Goal: Communication & Community: Participate in discussion

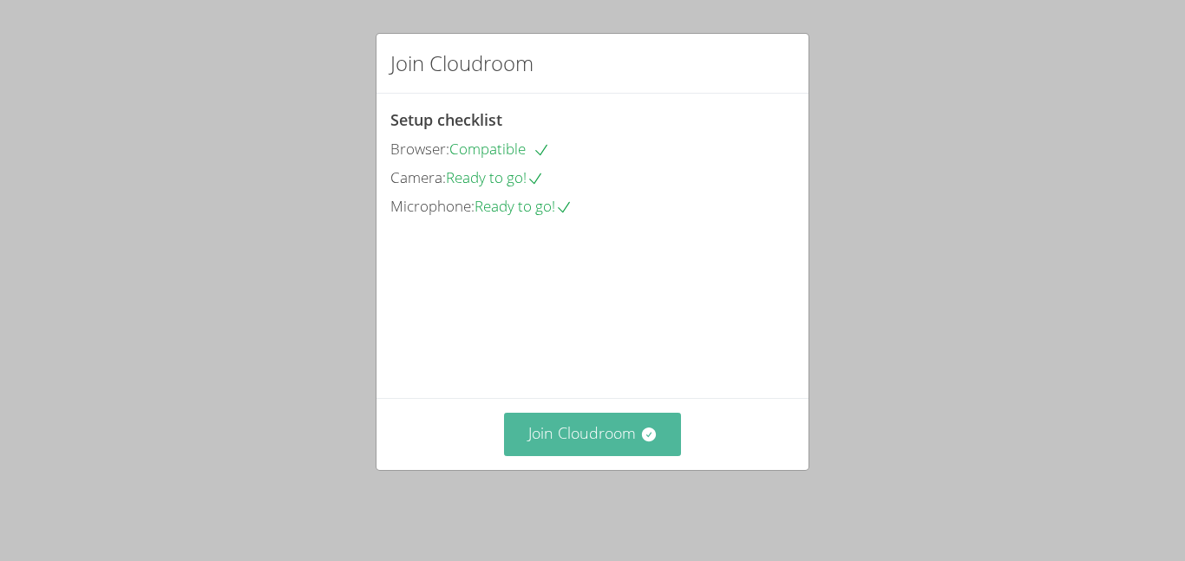
click at [623, 435] on button "Join Cloudroom" at bounding box center [593, 434] width 178 height 43
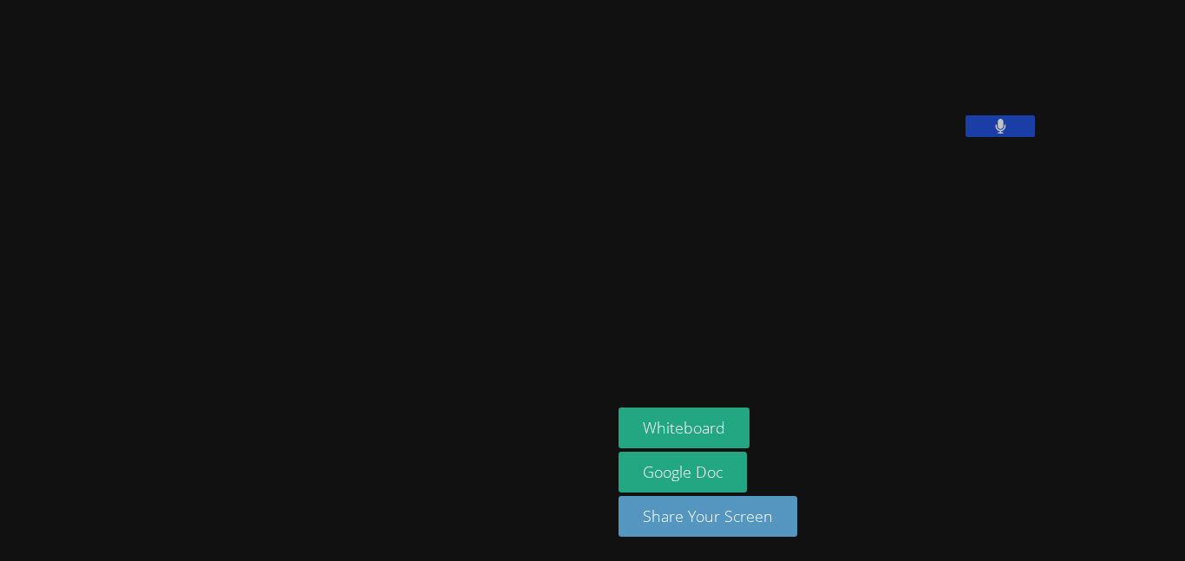
click at [883, 284] on aside "[PERSON_NAME] Whiteboard Google Doc Share Your Screen" at bounding box center [829, 280] width 434 height 561
click at [966, 137] on button at bounding box center [1000, 126] width 69 height 22
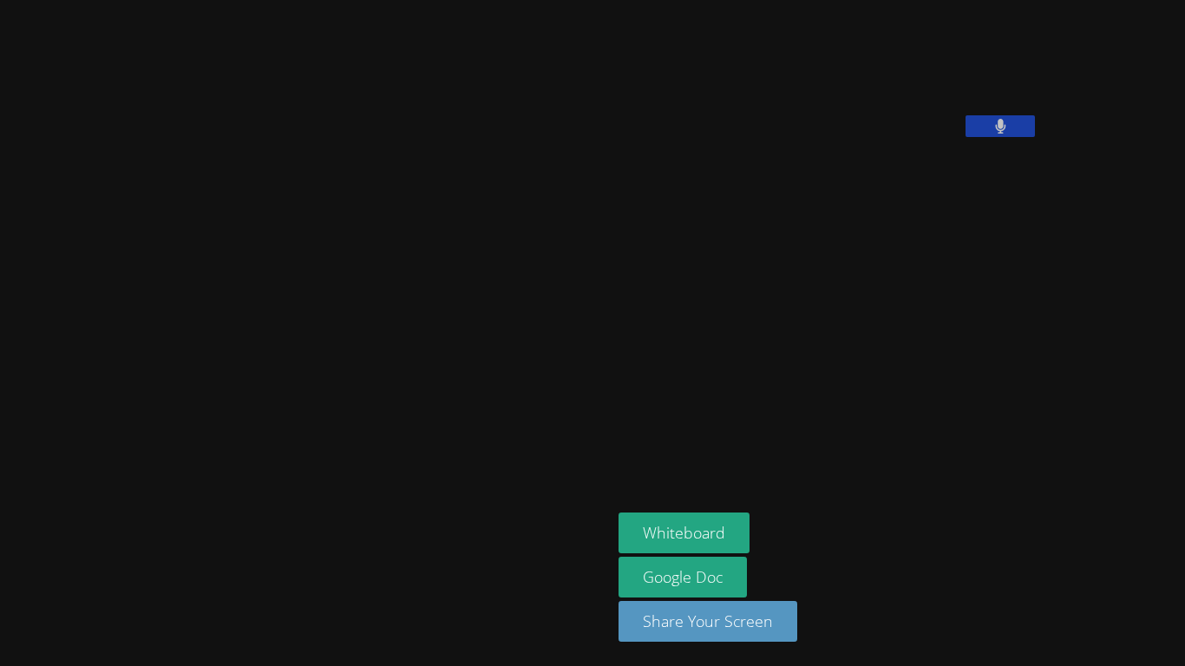
click at [786, 402] on aside "[PERSON_NAME] Whiteboard Google Doc Share Your Screen" at bounding box center [829, 333] width 434 height 666
click at [966, 137] on button at bounding box center [1000, 126] width 69 height 22
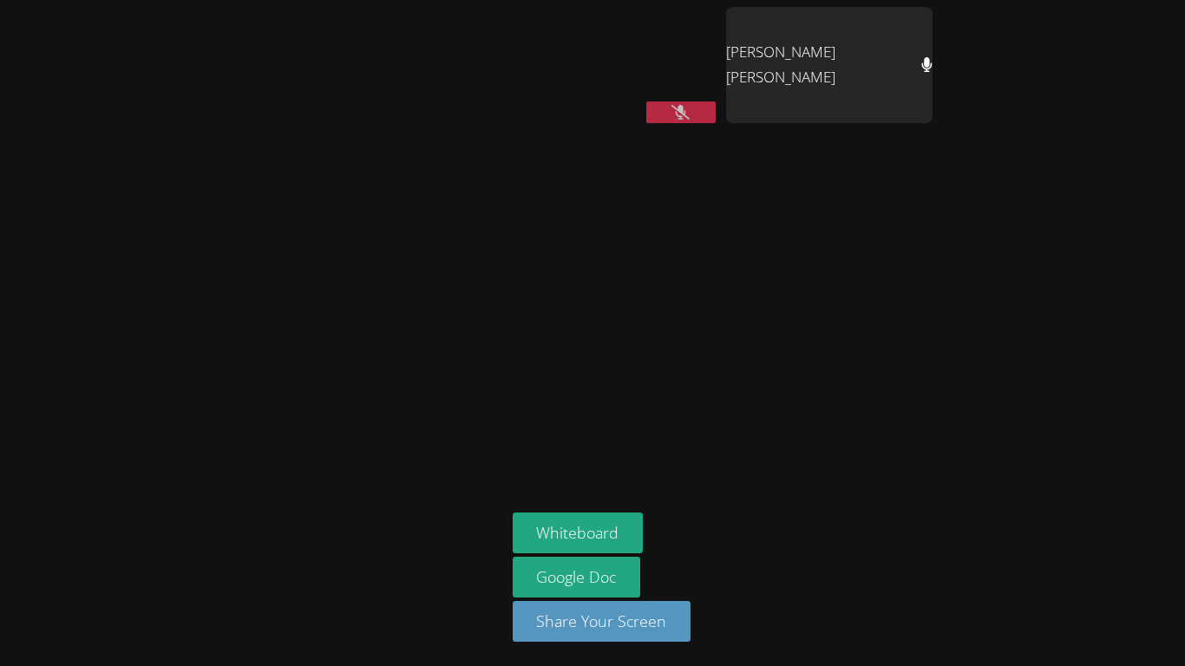
click at [921, 71] on icon at bounding box center [926, 64] width 11 height 15
click at [921, 78] on div "[PERSON_NAME] [PERSON_NAME]" at bounding box center [829, 65] width 206 height 116
click at [1126, 509] on div "[PERSON_NAME] [PERSON_NAME] [PERSON_NAME] Whiteboard Google Doc Share Your Scre…" at bounding box center [592, 333] width 1185 height 666
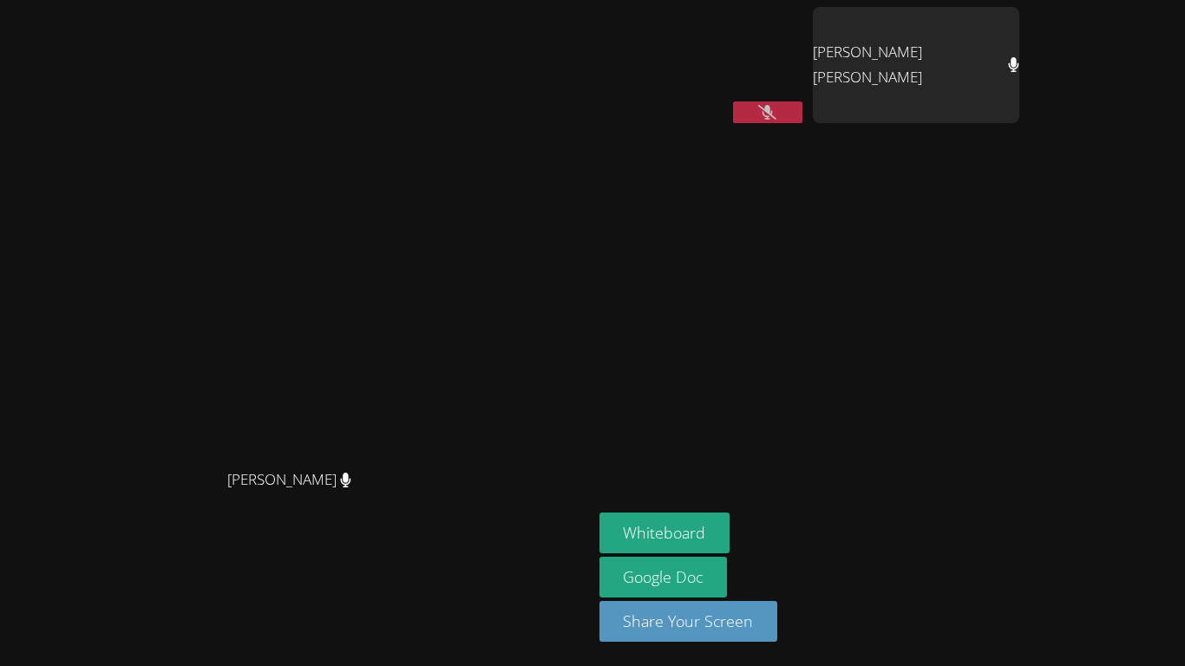
click at [802, 121] on button at bounding box center [767, 112] width 69 height 22
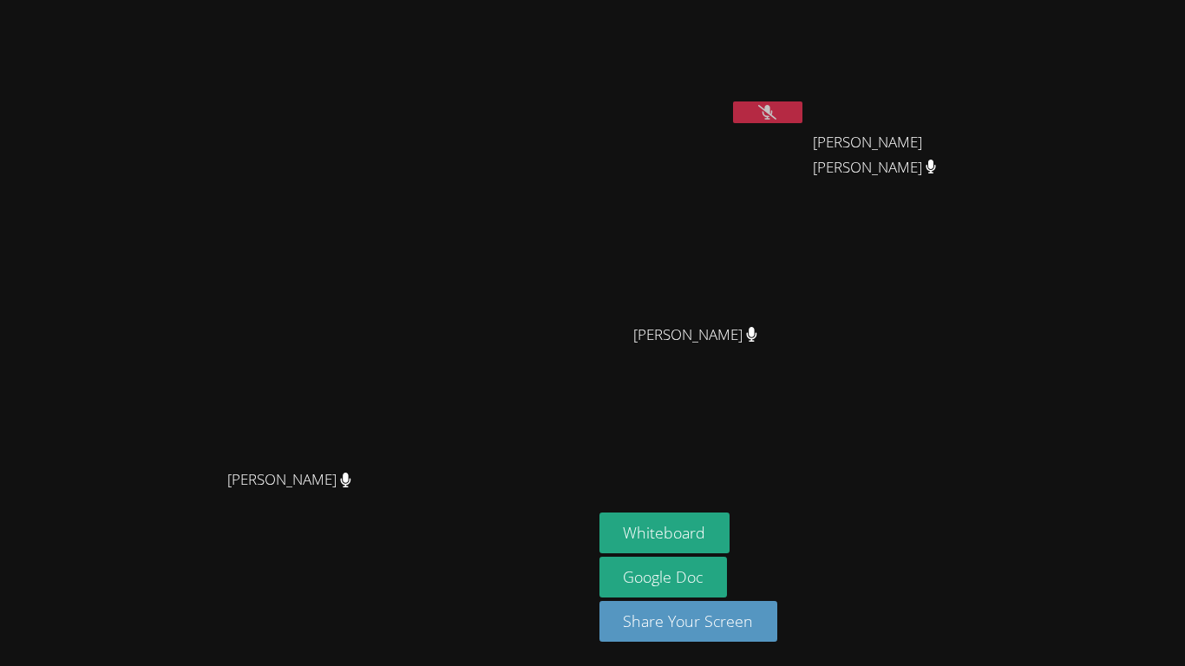
click at [733, 101] on button at bounding box center [767, 112] width 69 height 22
click at [802, 121] on button at bounding box center [767, 112] width 69 height 22
click at [1019, 513] on div "Whiteboard Google Doc Share Your Screen" at bounding box center [809, 584] width 420 height 143
click at [730, 518] on button "Whiteboard" at bounding box center [664, 533] width 131 height 41
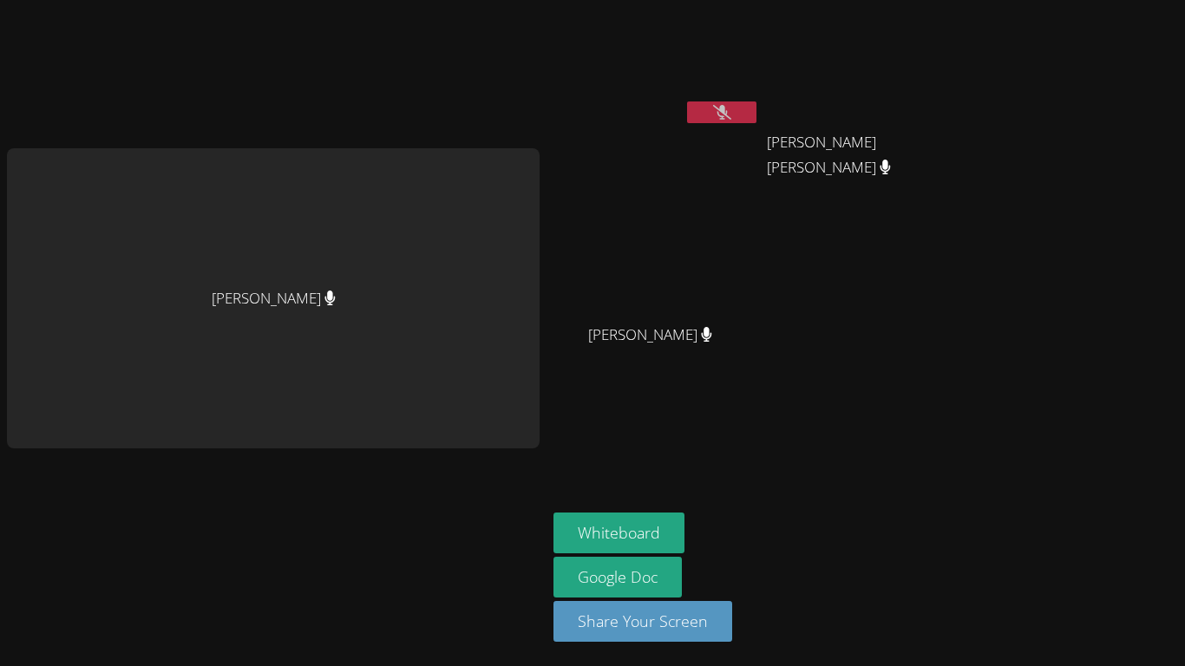
click at [1000, 547] on div "[PERSON_NAME] [PERSON_NAME] [PERSON_NAME] [PERSON_NAME] [PERSON_NAME] [PERSON_N…" at bounding box center [592, 333] width 1185 height 666
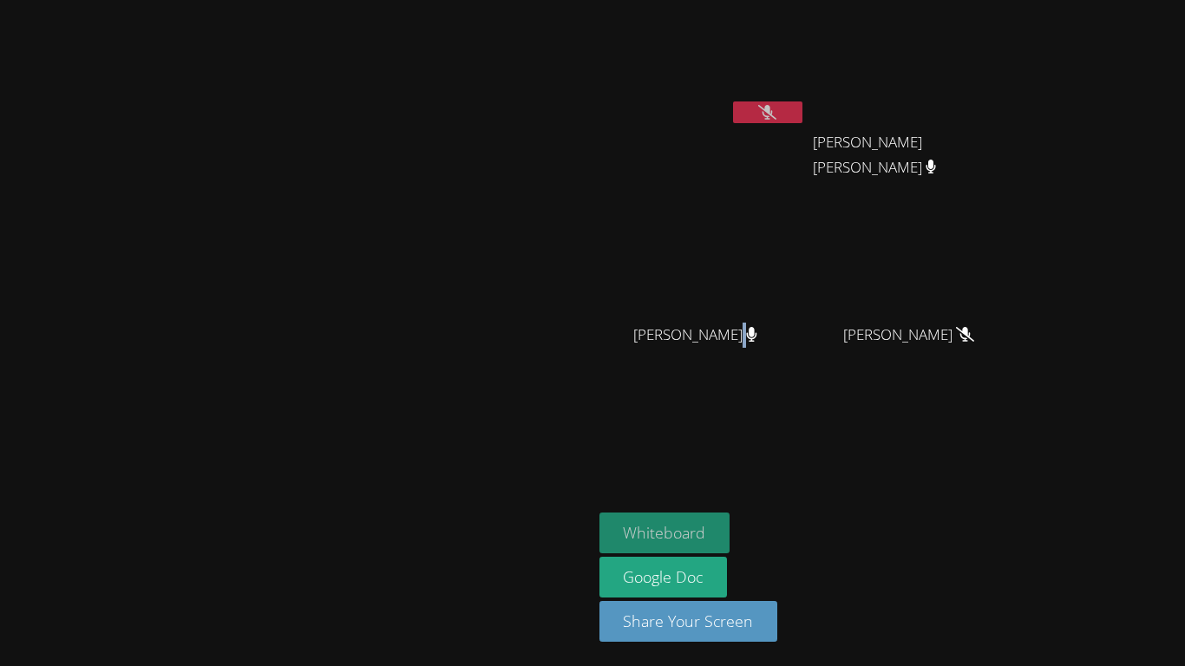
click at [730, 530] on button "Whiteboard" at bounding box center [664, 533] width 131 height 41
click at [776, 108] on icon at bounding box center [767, 112] width 18 height 15
click at [773, 108] on icon at bounding box center [768, 112] width 10 height 15
click at [586, 29] on div "[PERSON_NAME]" at bounding box center [296, 333] width 579 height 652
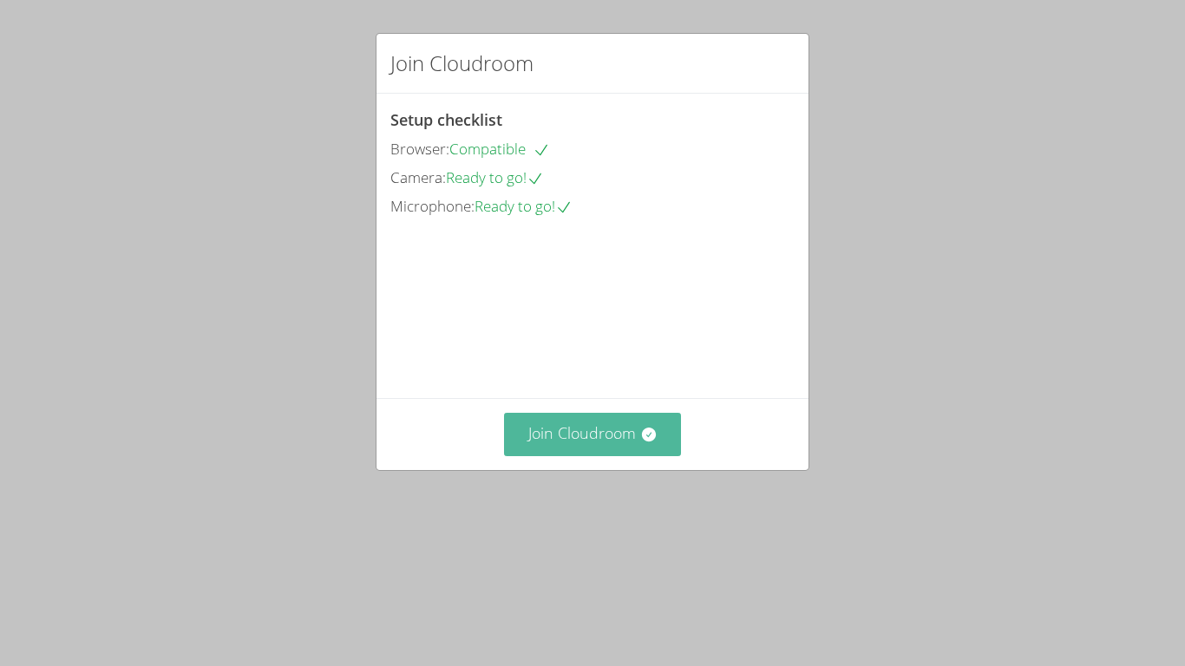
click at [589, 455] on button "Join Cloudroom" at bounding box center [593, 434] width 178 height 43
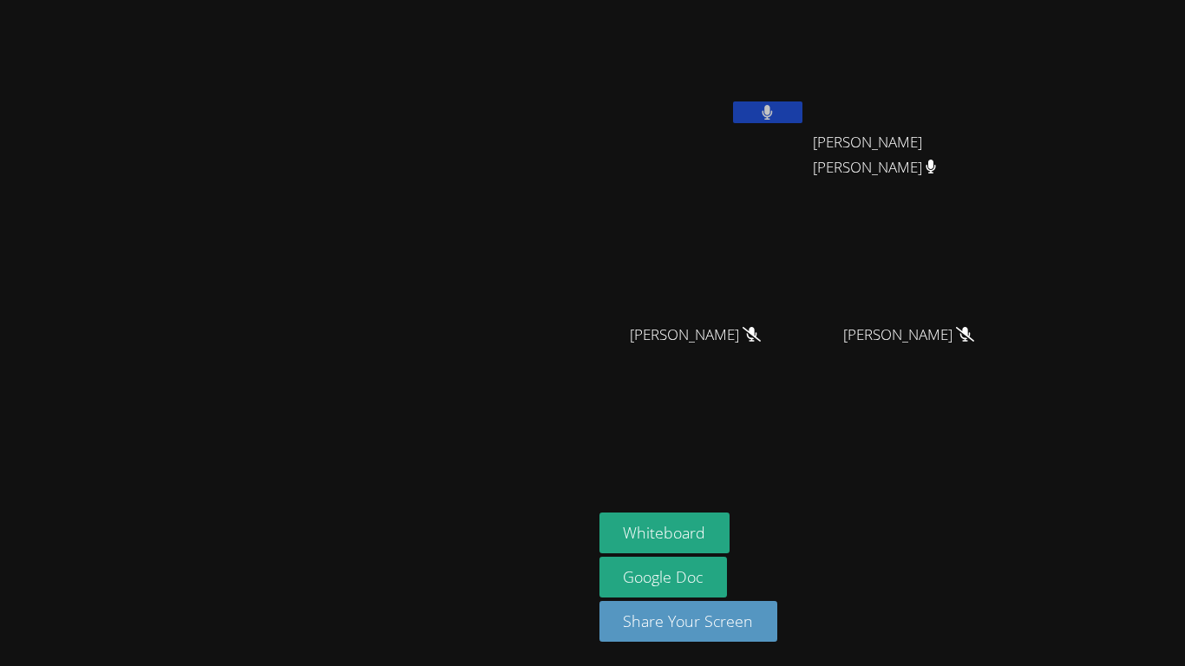
click at [802, 111] on button at bounding box center [767, 112] width 69 height 22
click at [773, 115] on icon at bounding box center [767, 112] width 11 height 15
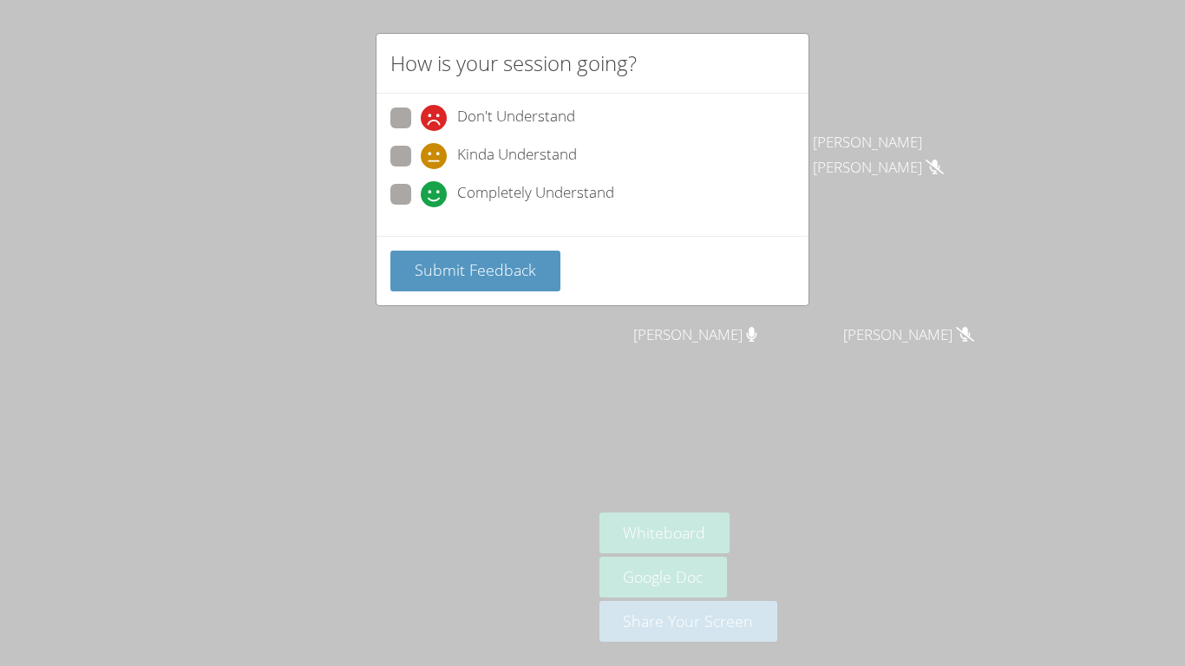
click at [481, 160] on span "Kinda Understand" at bounding box center [517, 156] width 120 height 26
click at [435, 160] on input "Kinda Understand" at bounding box center [428, 153] width 15 height 15
radio input "true"
click at [494, 262] on span "Submit Feedback" at bounding box center [475, 269] width 121 height 21
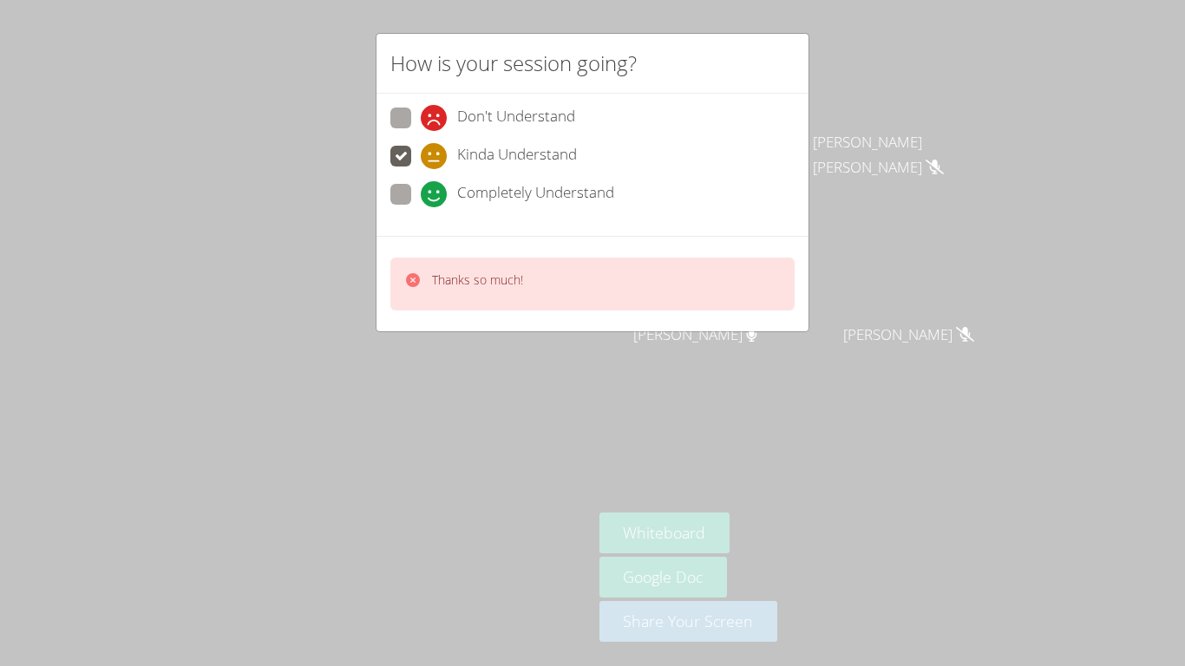
click at [488, 195] on span "Completely Understand" at bounding box center [535, 194] width 157 height 26
click at [435, 195] on input "Completely Understand" at bounding box center [428, 191] width 15 height 15
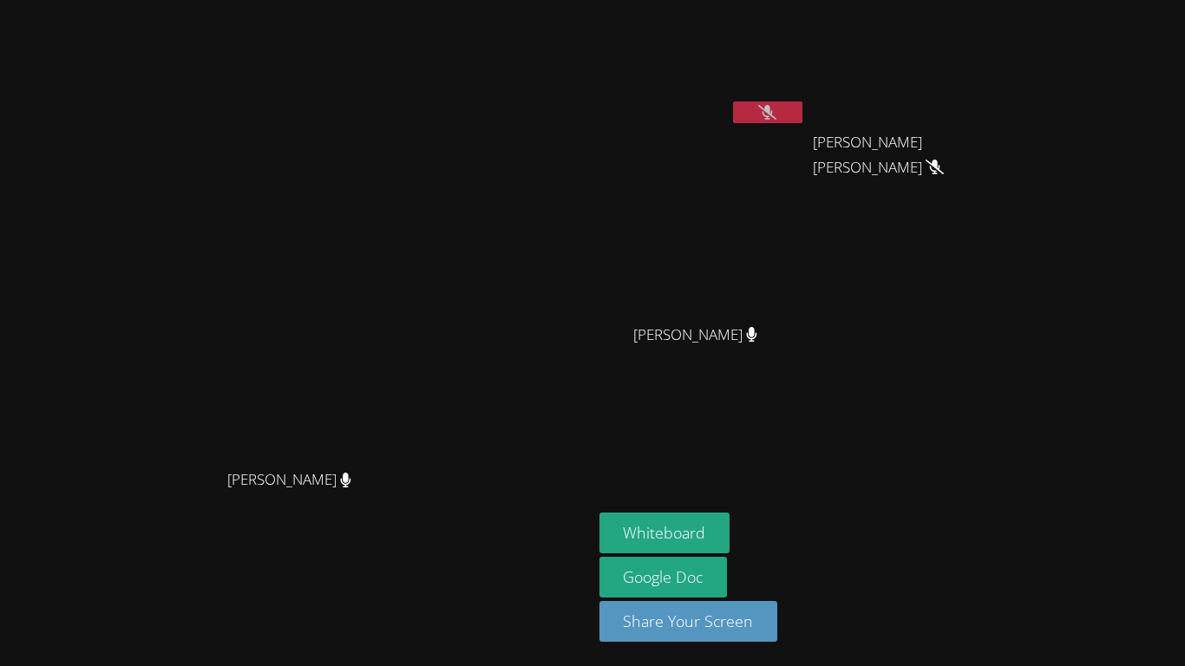
click at [776, 112] on icon at bounding box center [767, 112] width 18 height 15
click at [802, 121] on button at bounding box center [767, 112] width 69 height 22
click at [802, 120] on button at bounding box center [767, 112] width 69 height 22
click at [802, 115] on button at bounding box center [767, 112] width 69 height 22
